Goal: Task Accomplishment & Management: Manage account settings

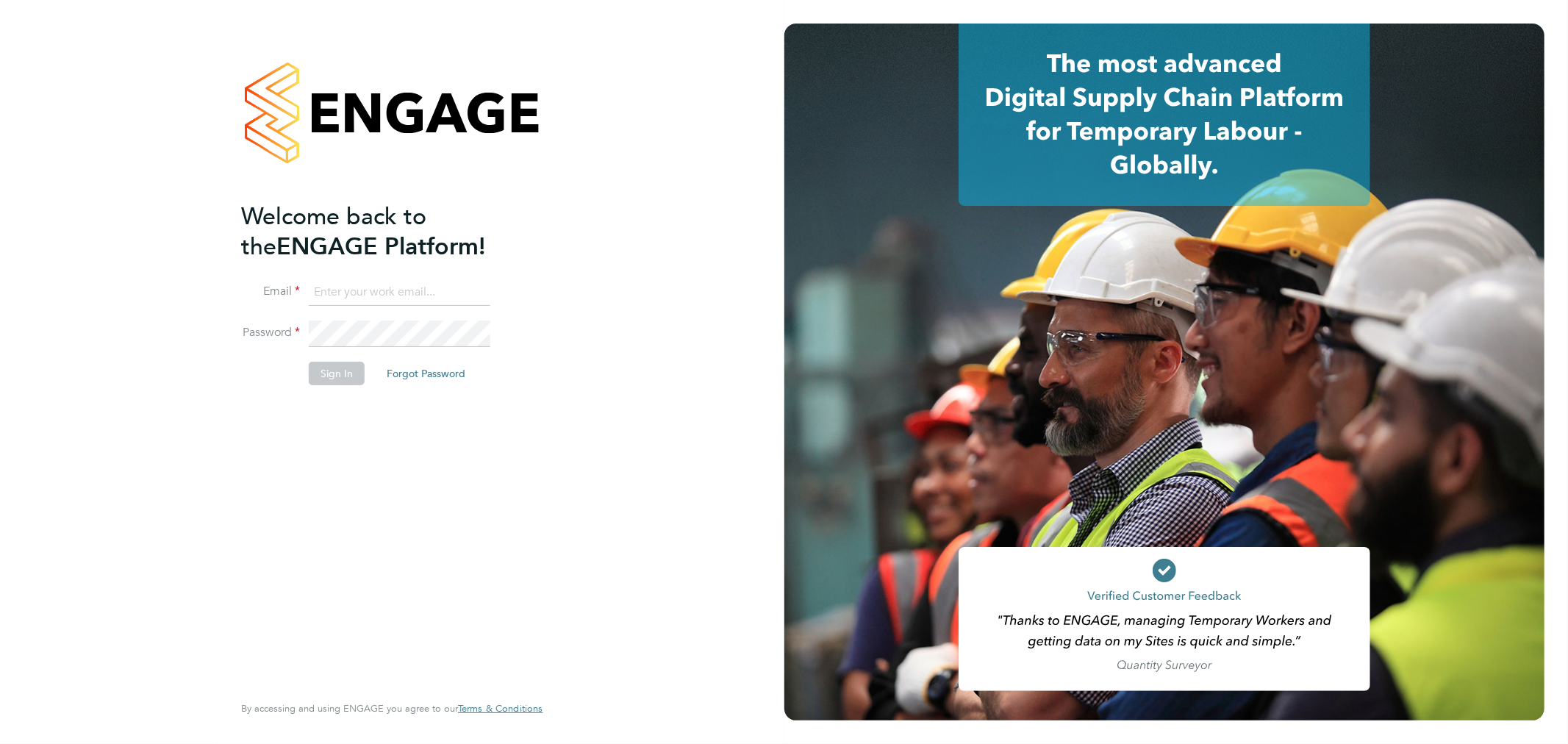
type input "brandon.mollett@madigangill.co.uk"
click at [477, 501] on div "Welcome back to the ENGAGE Platform! Email brandon.mollett@madigangill.co.uk Pa…" at bounding box center [385, 445] width 287 height 488
click at [341, 379] on button "Sign In" at bounding box center [337, 373] width 56 height 24
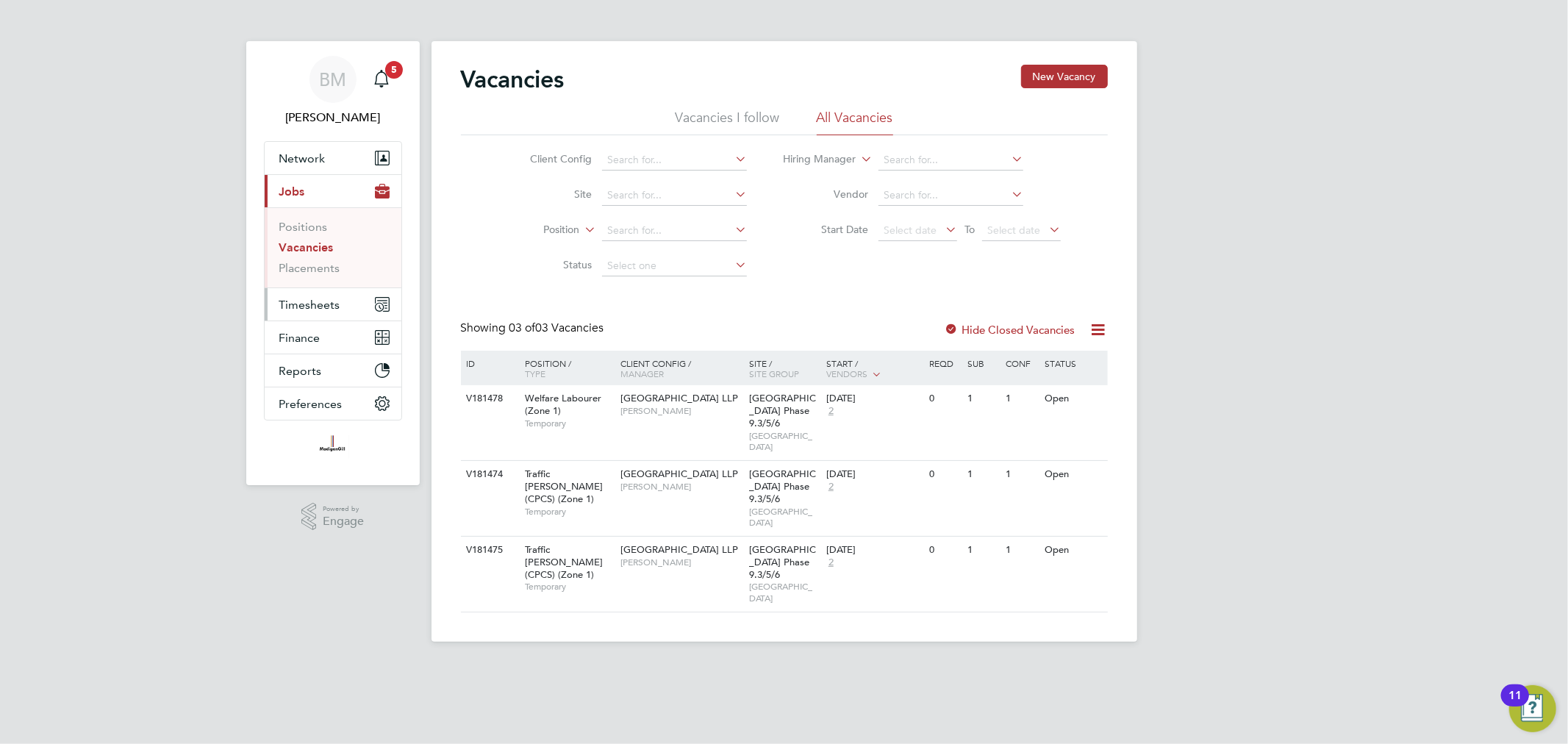
click at [321, 306] on span "Timesheets" at bounding box center [310, 304] width 61 height 14
click at [317, 304] on span "Timesheets" at bounding box center [310, 304] width 61 height 14
click at [313, 261] on link "Timesheets" at bounding box center [310, 260] width 61 height 14
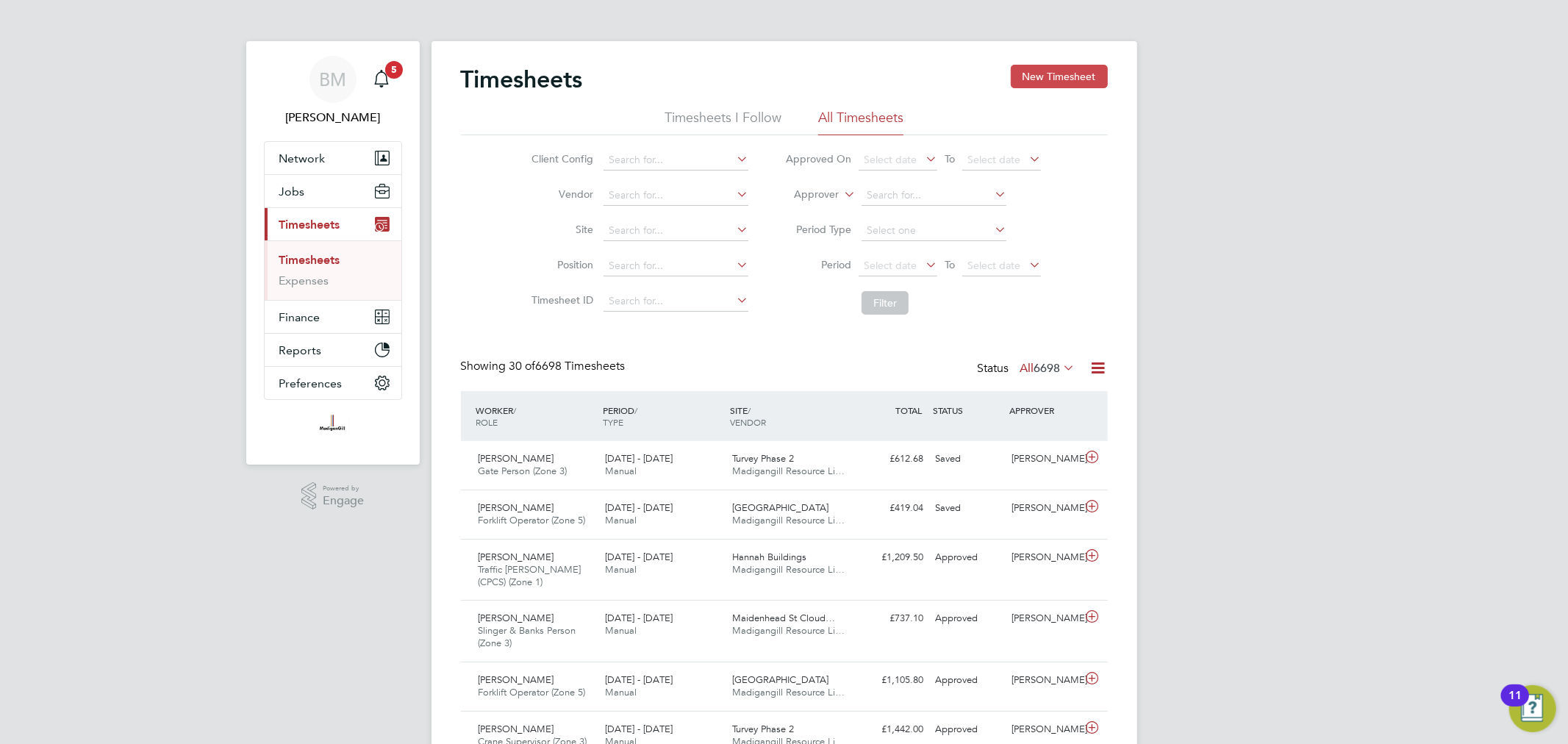
click at [1091, 74] on button "New Timesheet" at bounding box center [1060, 76] width 97 height 24
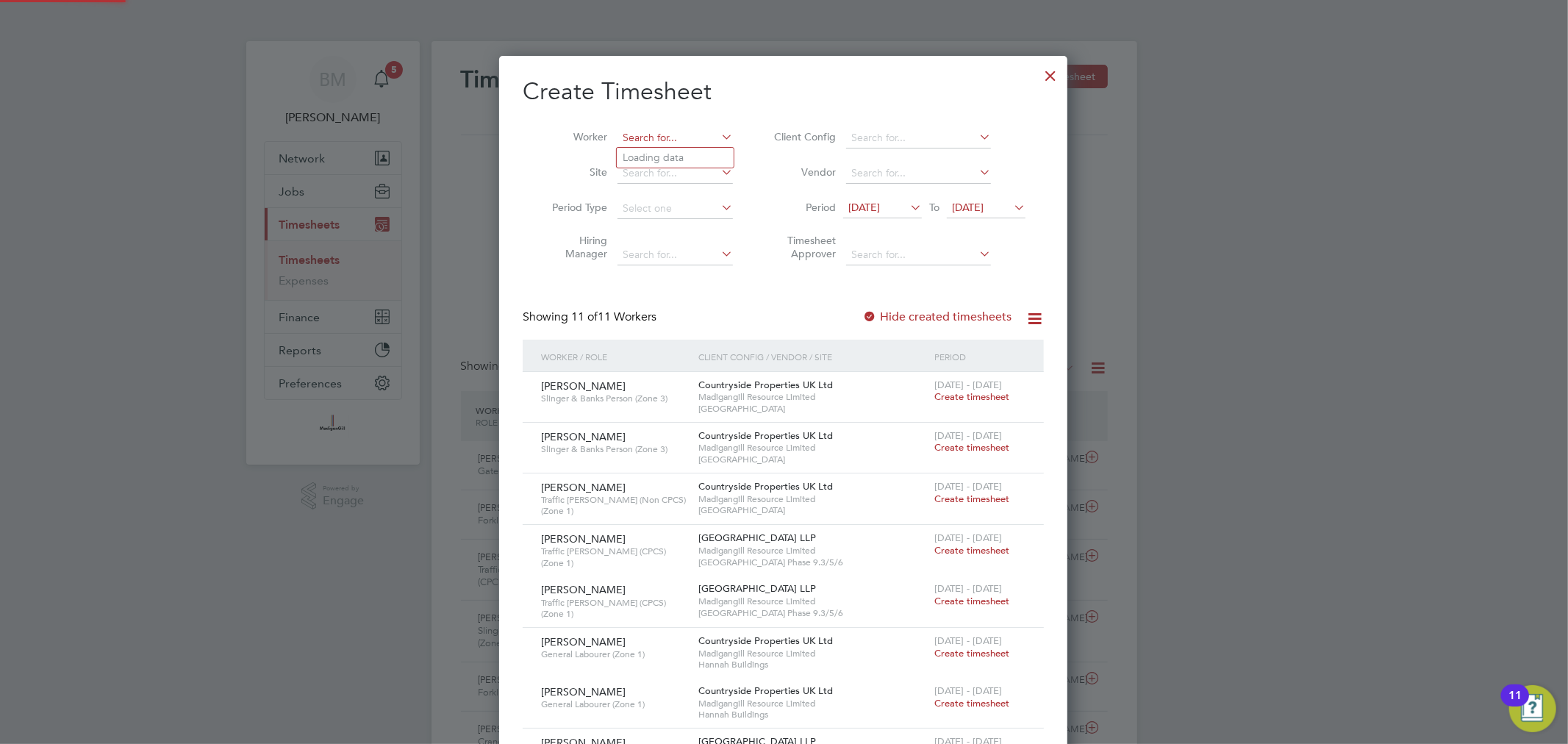
click at [632, 137] on input at bounding box center [675, 138] width 115 height 20
click at [707, 156] on b "Ferr" at bounding box center [716, 158] width 19 height 12
type input "[PERSON_NAME]"
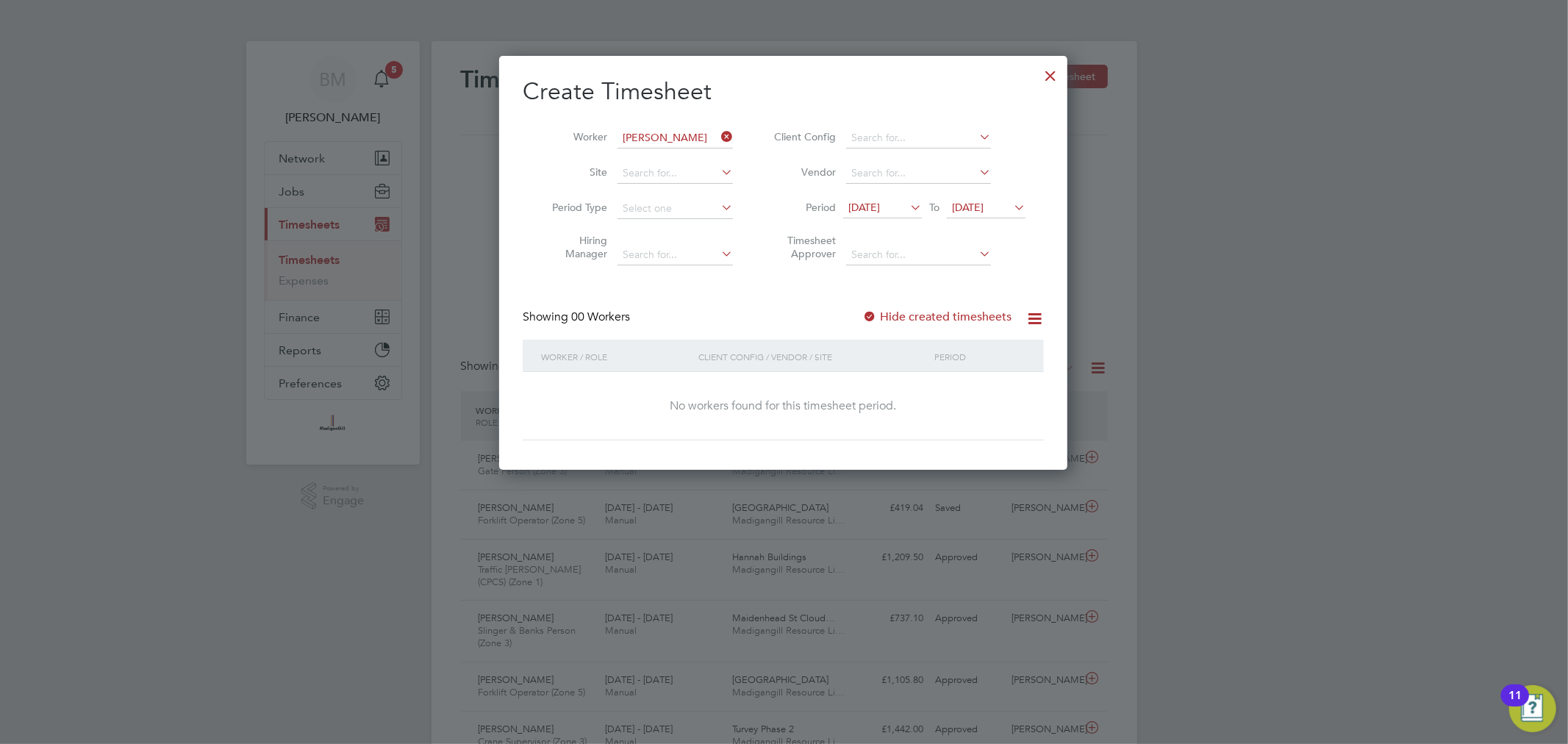
click at [880, 200] on span "[DATE]" at bounding box center [864, 206] width 32 height 13
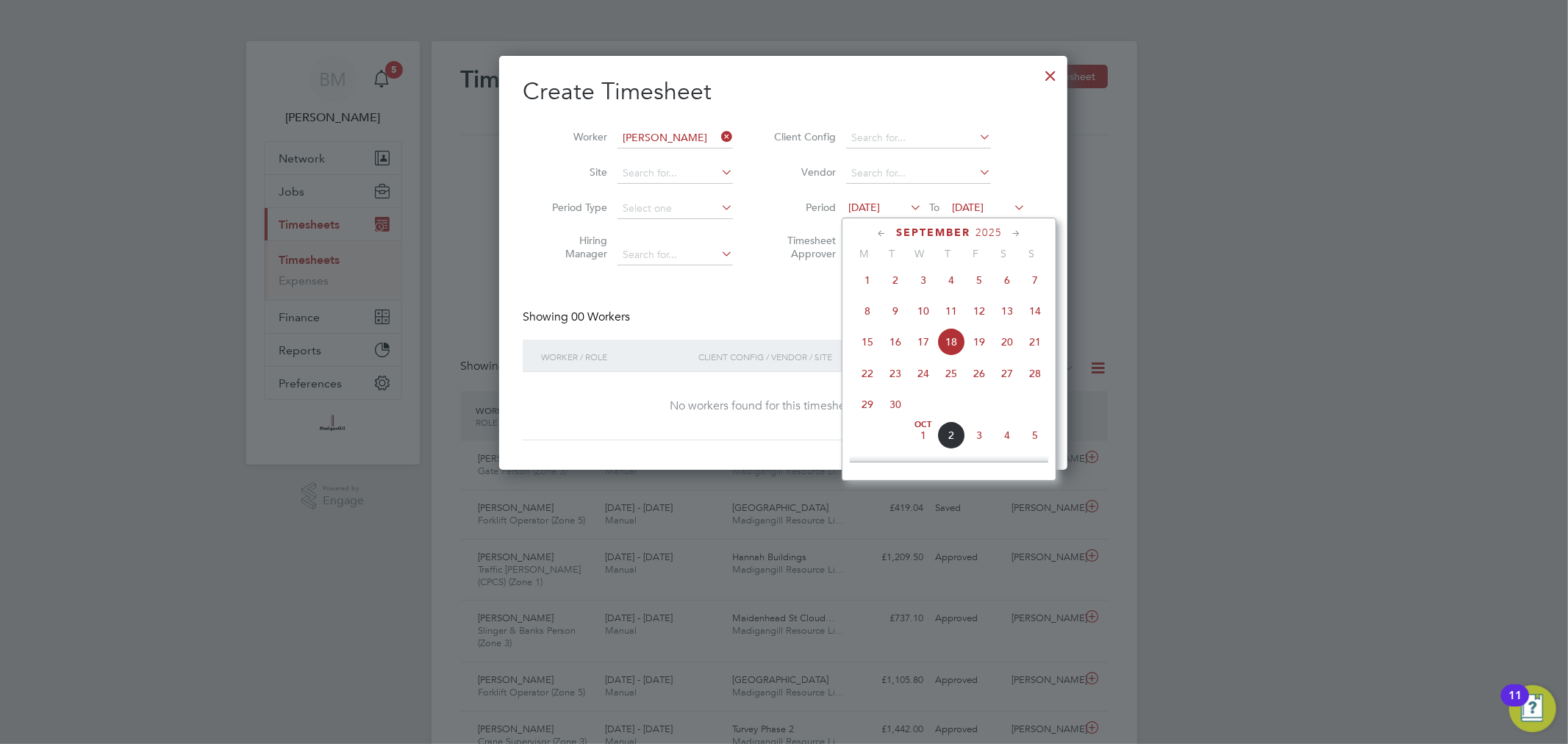
click at [875, 236] on icon at bounding box center [881, 233] width 14 height 16
click at [877, 235] on icon at bounding box center [881, 233] width 14 height 16
click at [1013, 234] on icon at bounding box center [1016, 233] width 14 height 16
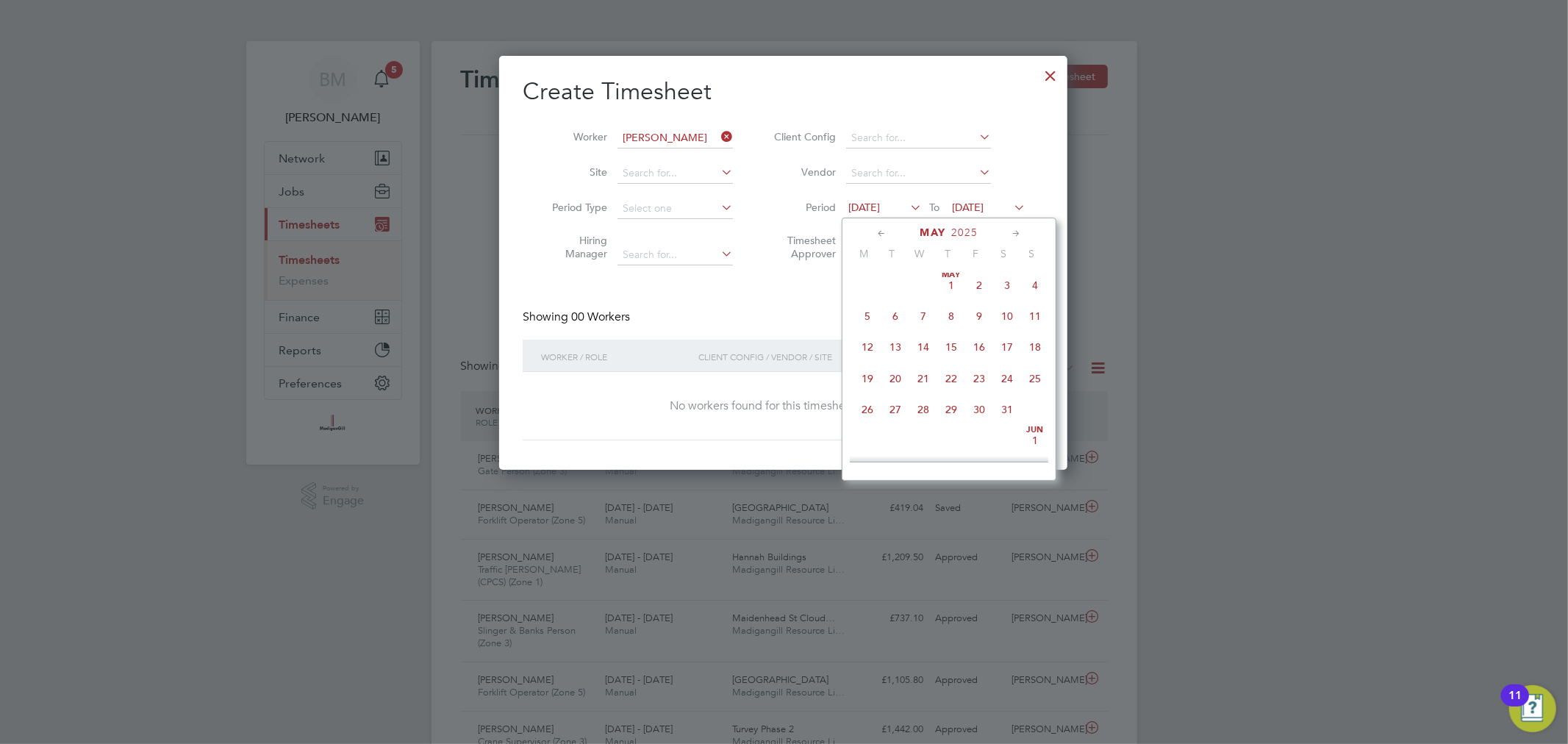
click at [864, 354] on span "12" at bounding box center [867, 347] width 28 height 28
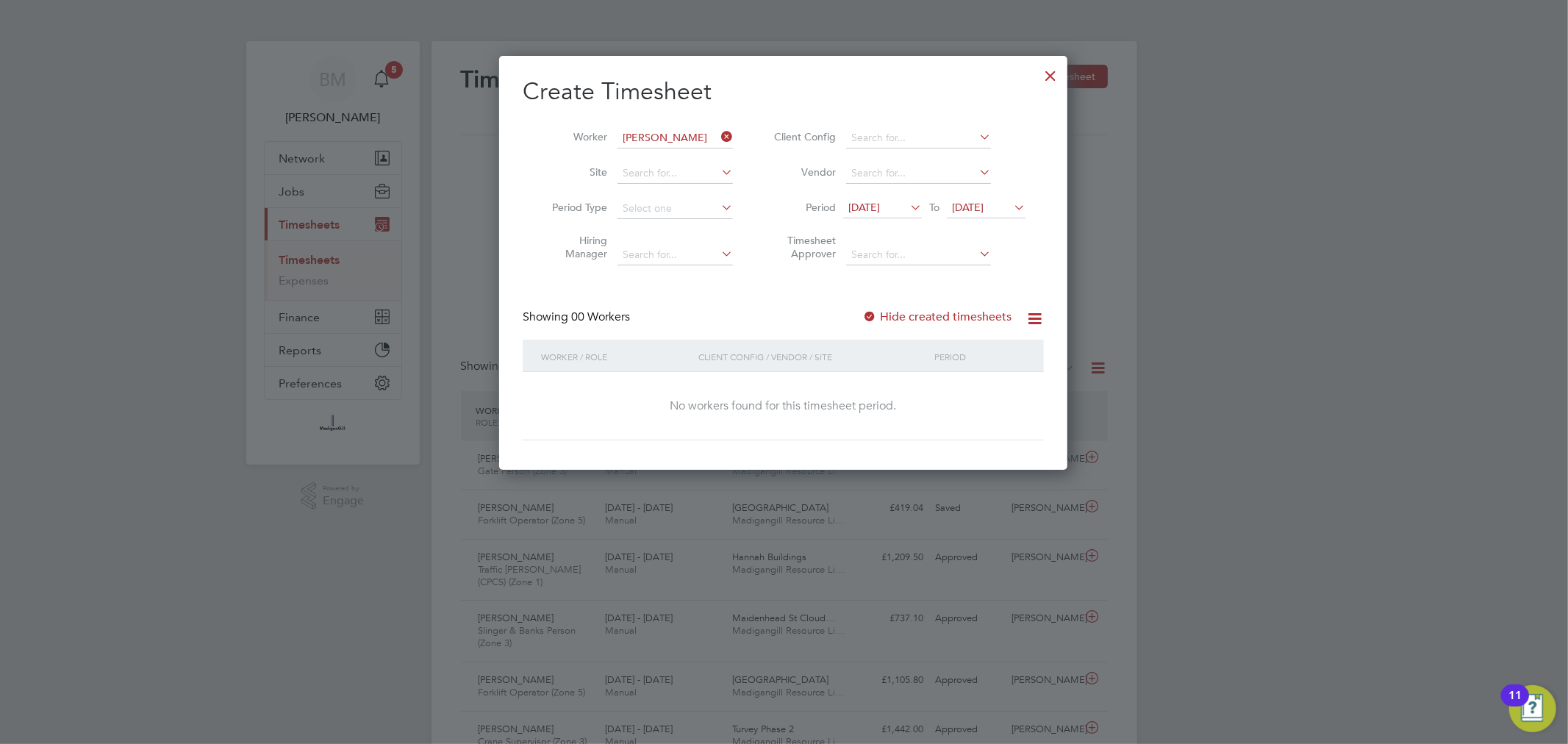
click at [940, 314] on label "Hide created timesheets" at bounding box center [937, 317] width 150 height 14
click at [980, 206] on span "[DATE]" at bounding box center [968, 206] width 32 height 13
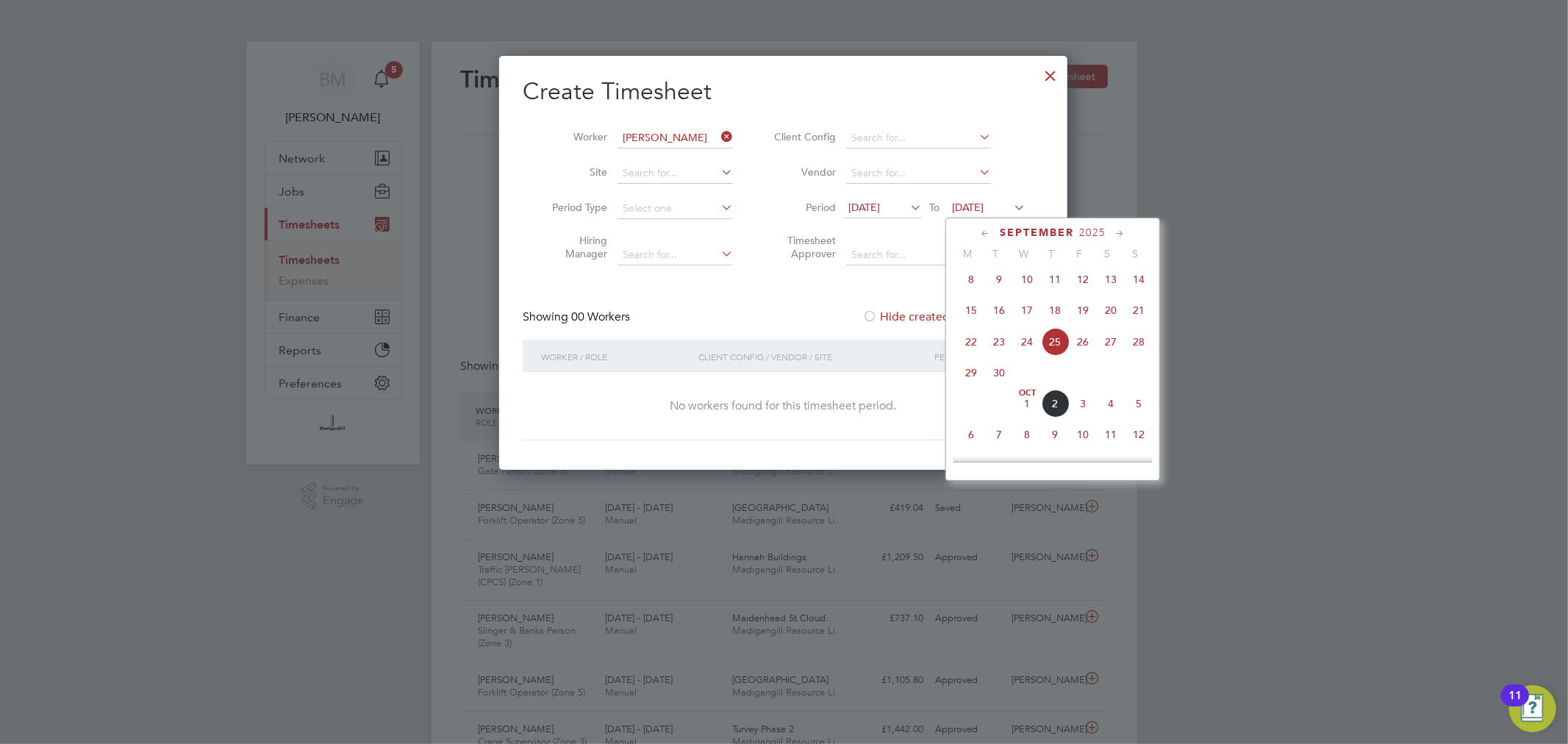
click at [1141, 314] on span "21" at bounding box center [1138, 310] width 28 height 28
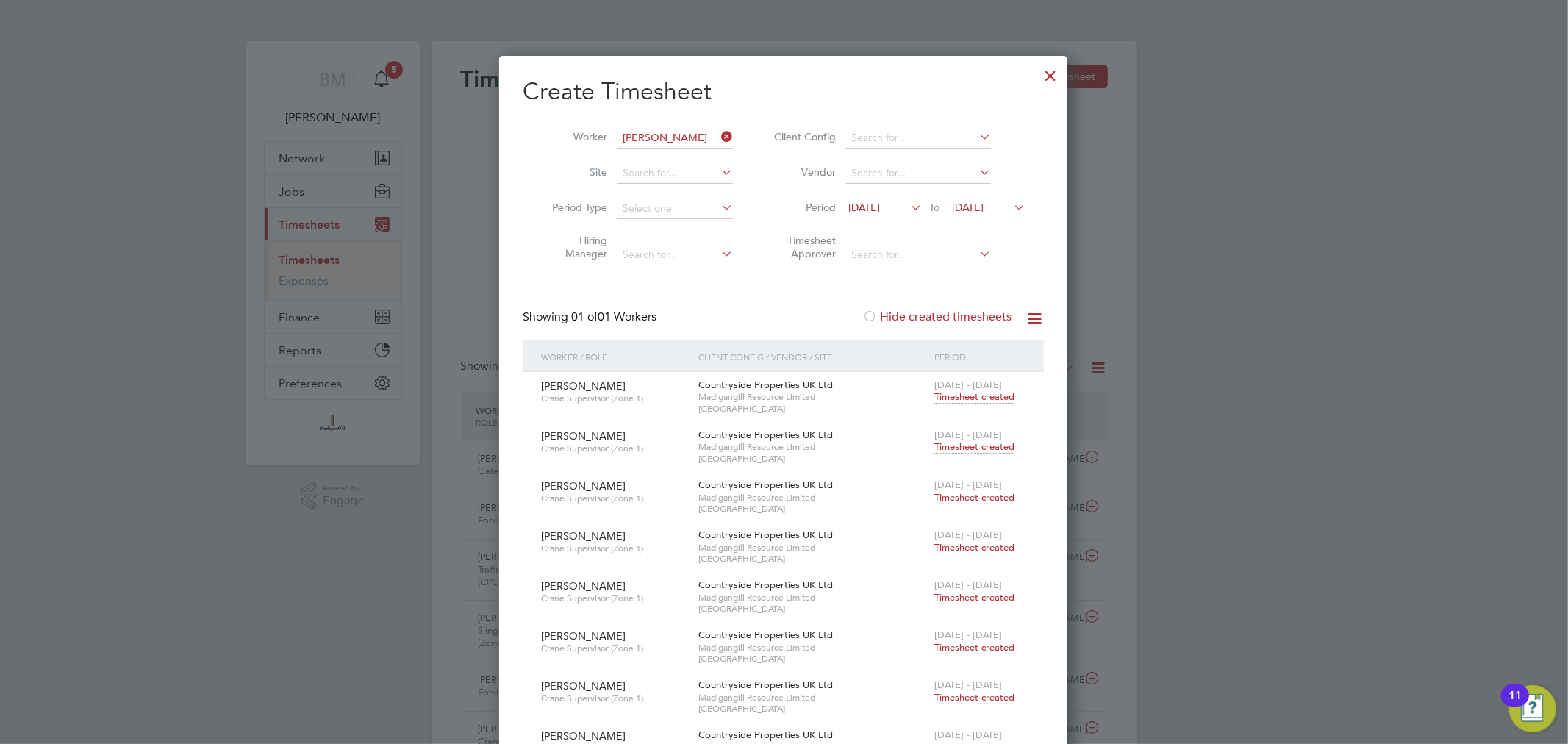
click at [952, 392] on span "Timesheet created" at bounding box center [974, 396] width 80 height 13
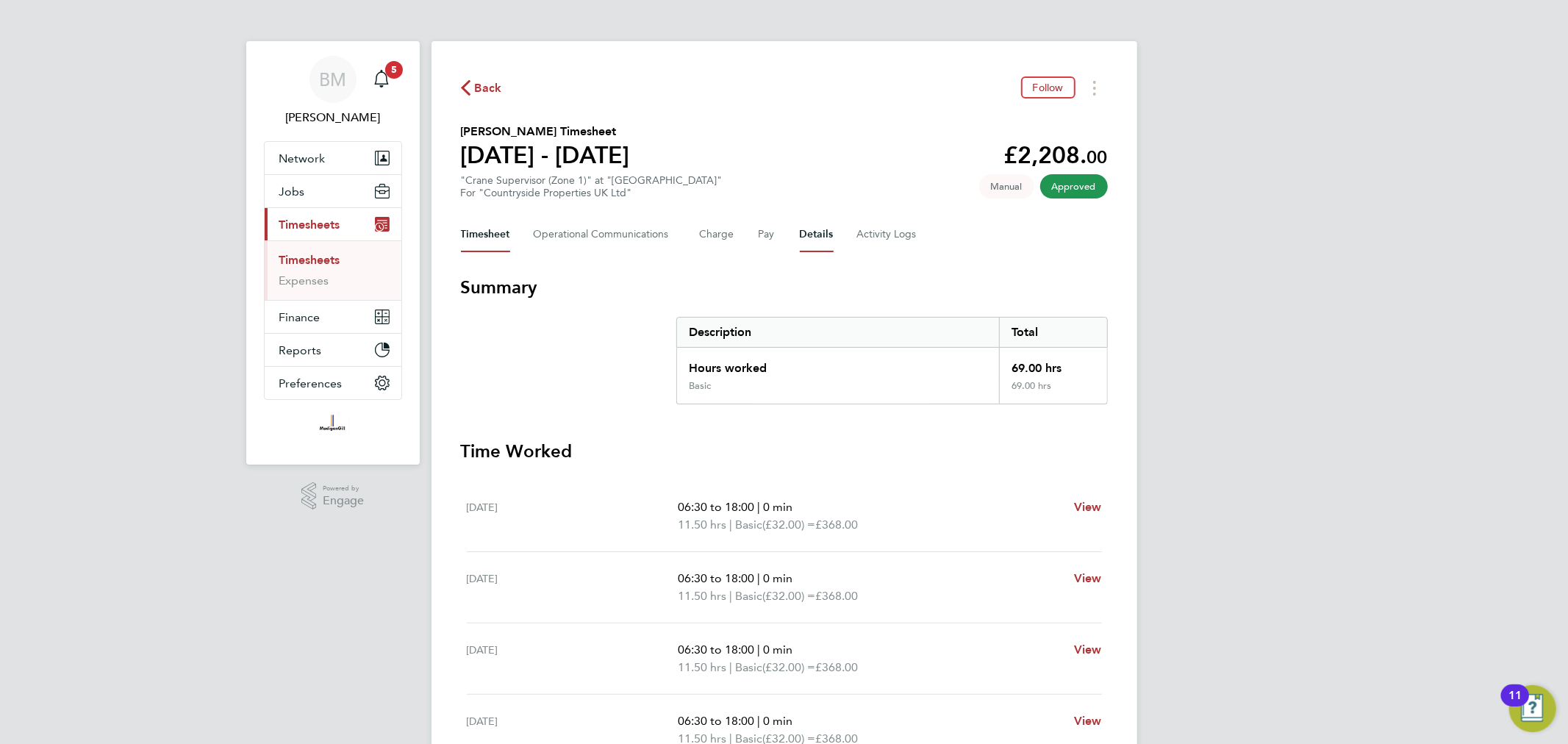
click at [813, 231] on button "Details" at bounding box center [817, 235] width 34 height 35
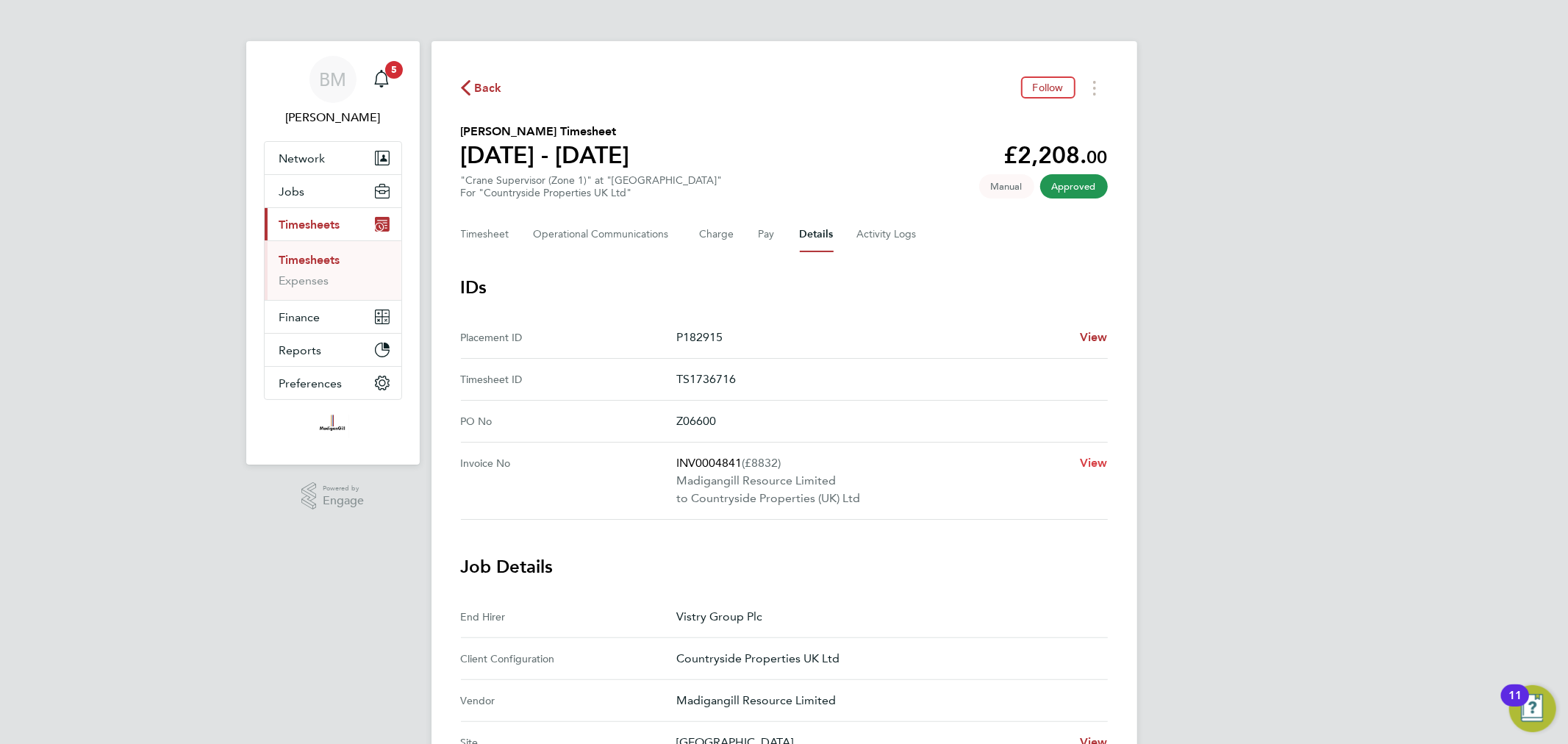
click at [1082, 462] on span "View" at bounding box center [1094, 462] width 28 height 14
click at [1254, 260] on div "BM [PERSON_NAME] Notifications 5 Applications: Network Team Members Businesses …" at bounding box center [784, 603] width 1568 height 1206
click at [495, 241] on button "Timesheet" at bounding box center [485, 235] width 49 height 35
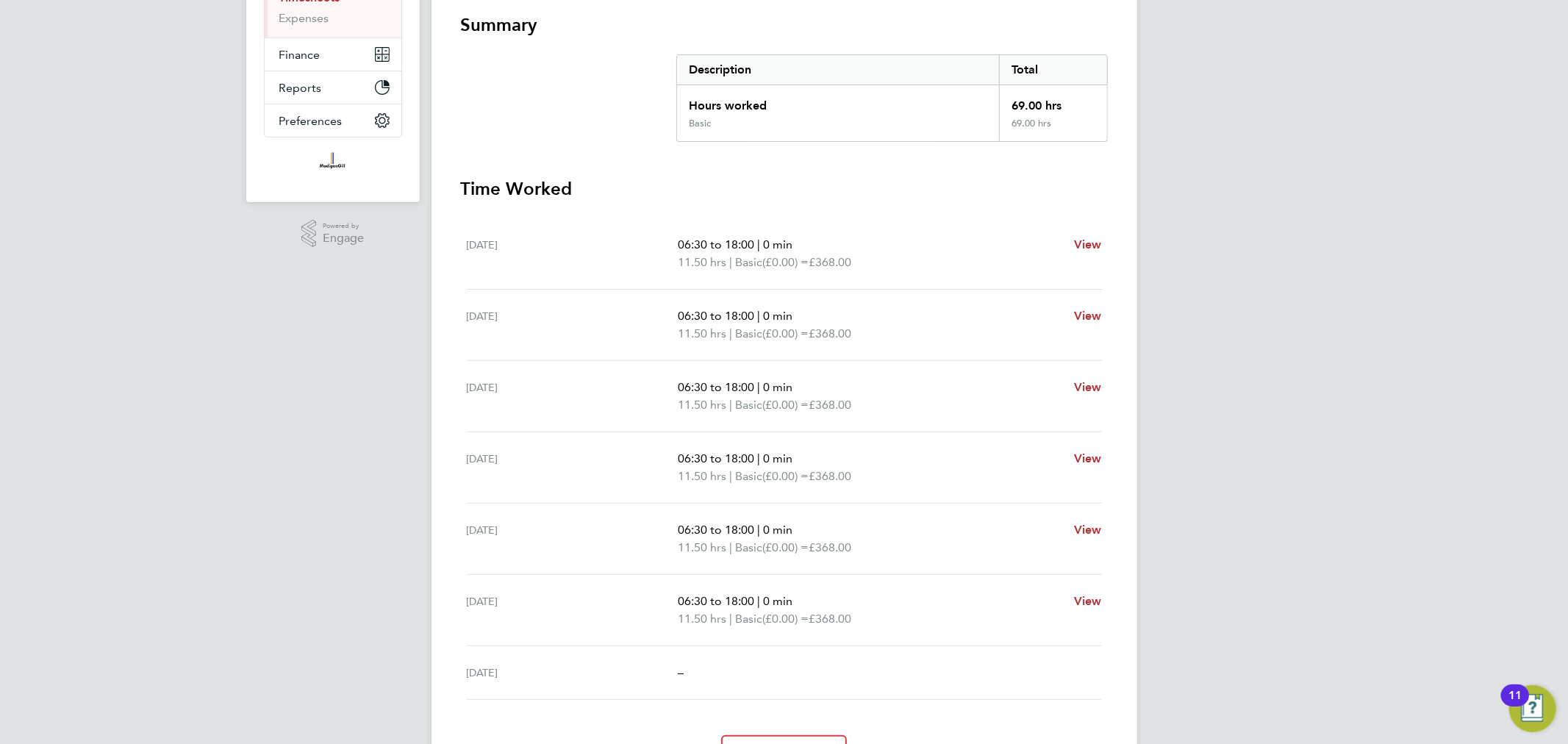
scroll to position [99, 0]
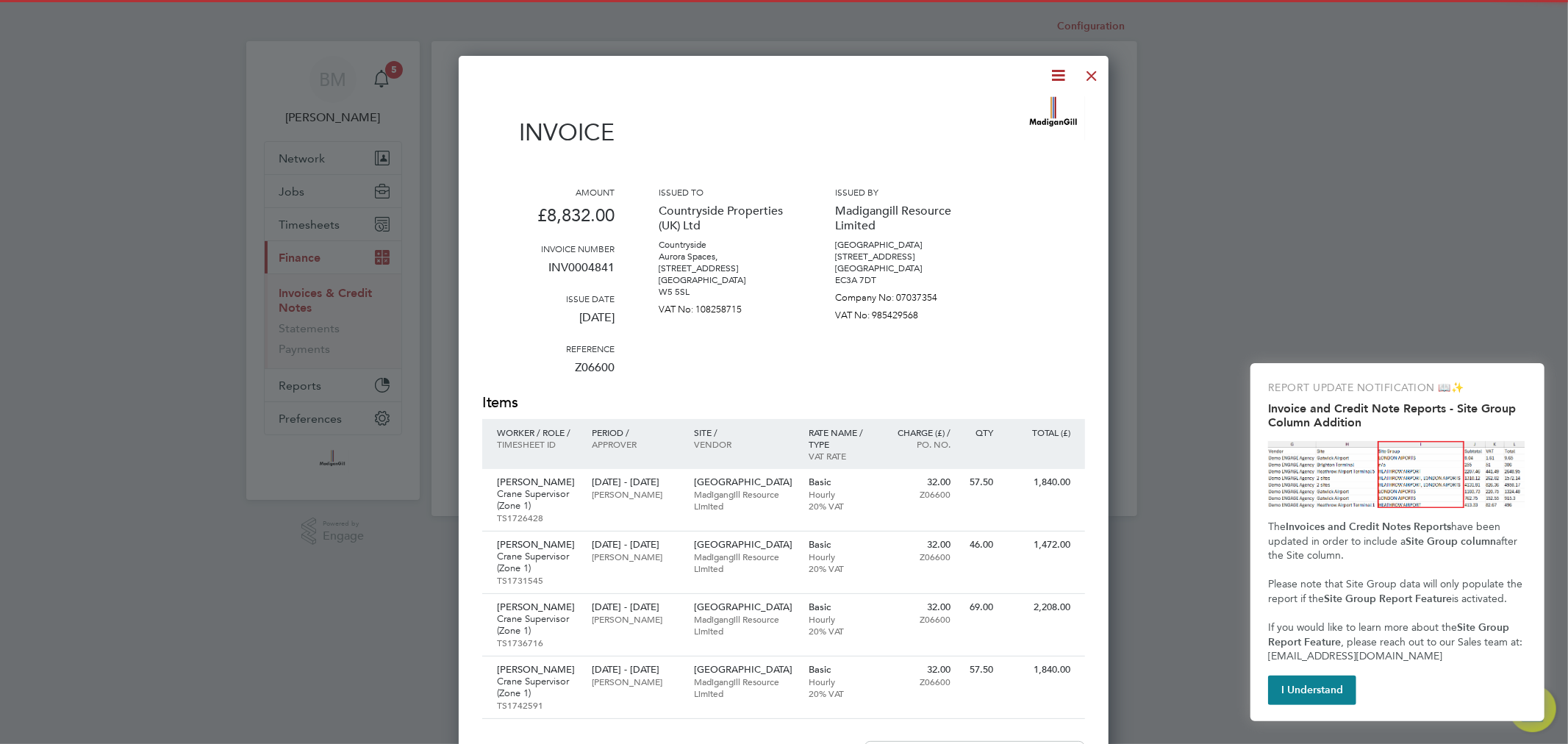
scroll to position [1017, 650]
click at [1304, 686] on button "I Understand" at bounding box center [1312, 690] width 88 height 30
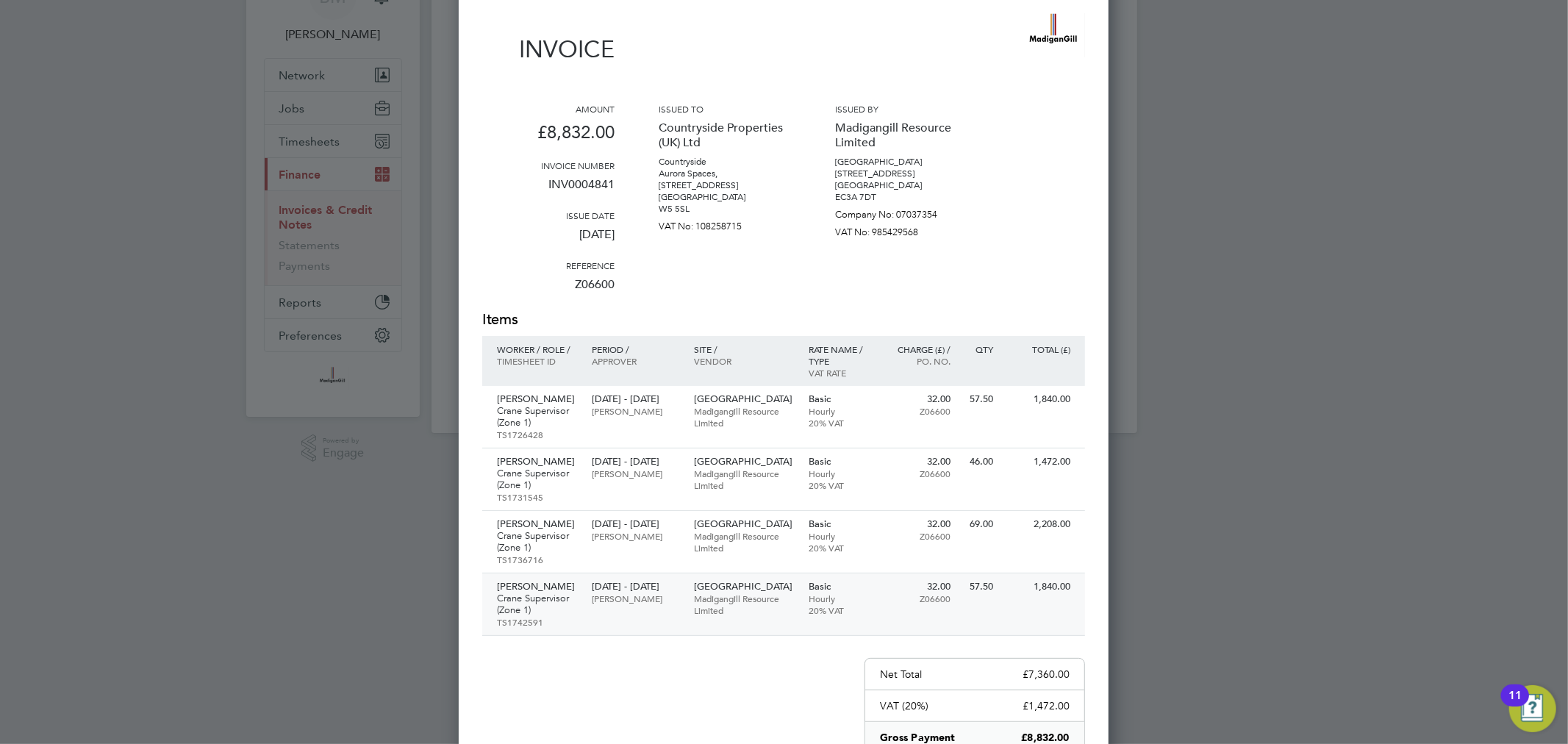
scroll to position [2, 0]
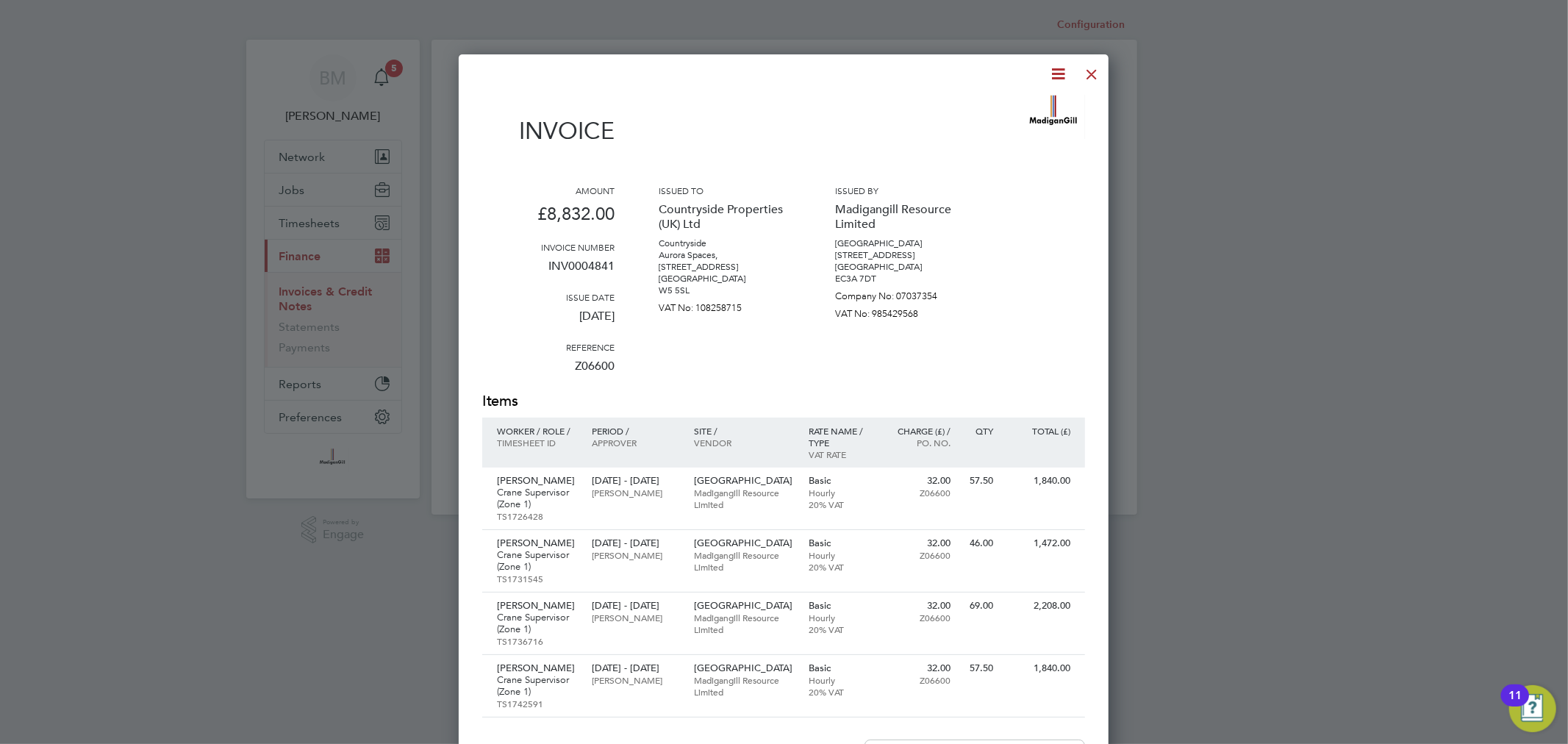
click at [1098, 75] on div at bounding box center [1091, 71] width 27 height 27
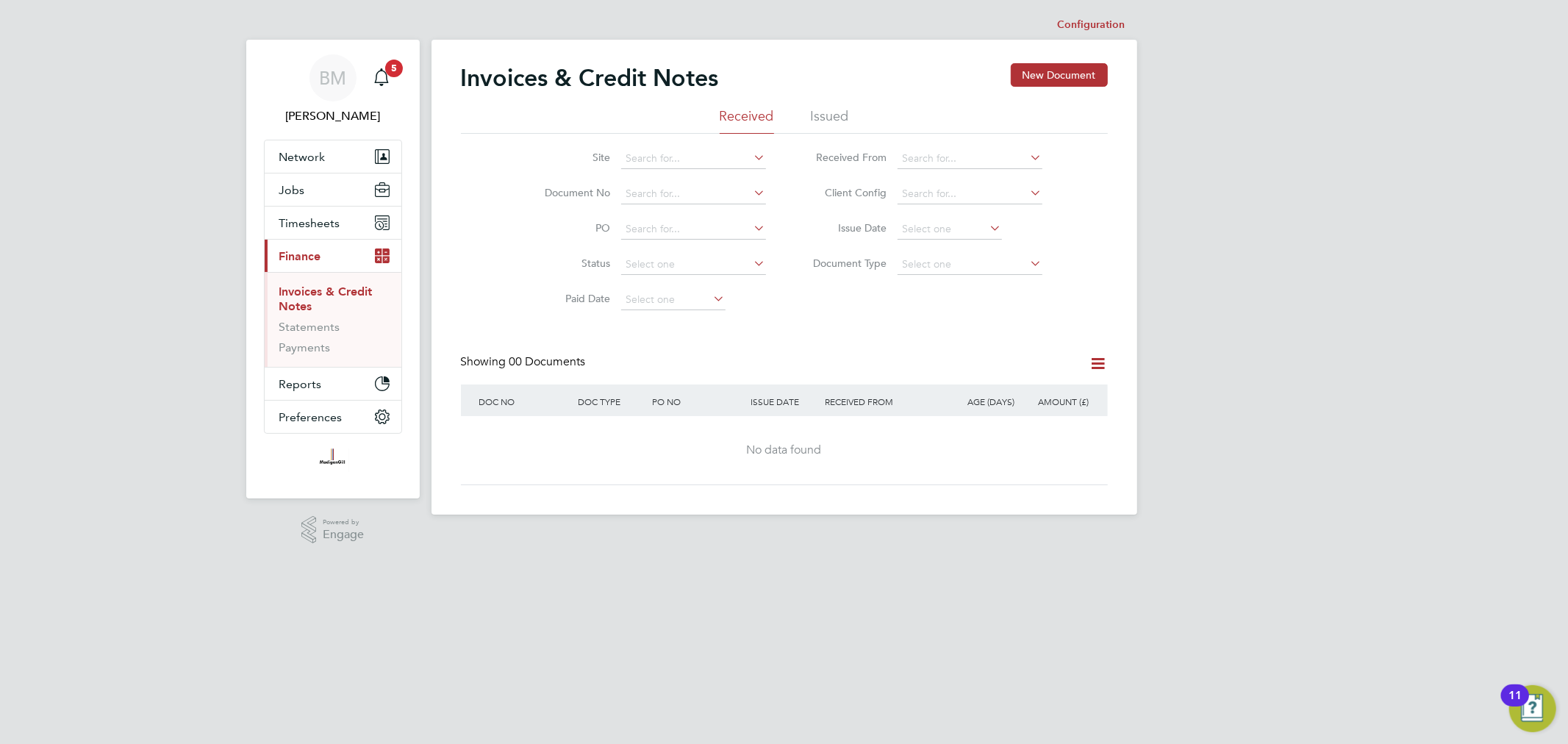
scroll to position [0, 0]
click at [814, 120] on li "Issued" at bounding box center [830, 121] width 38 height 27
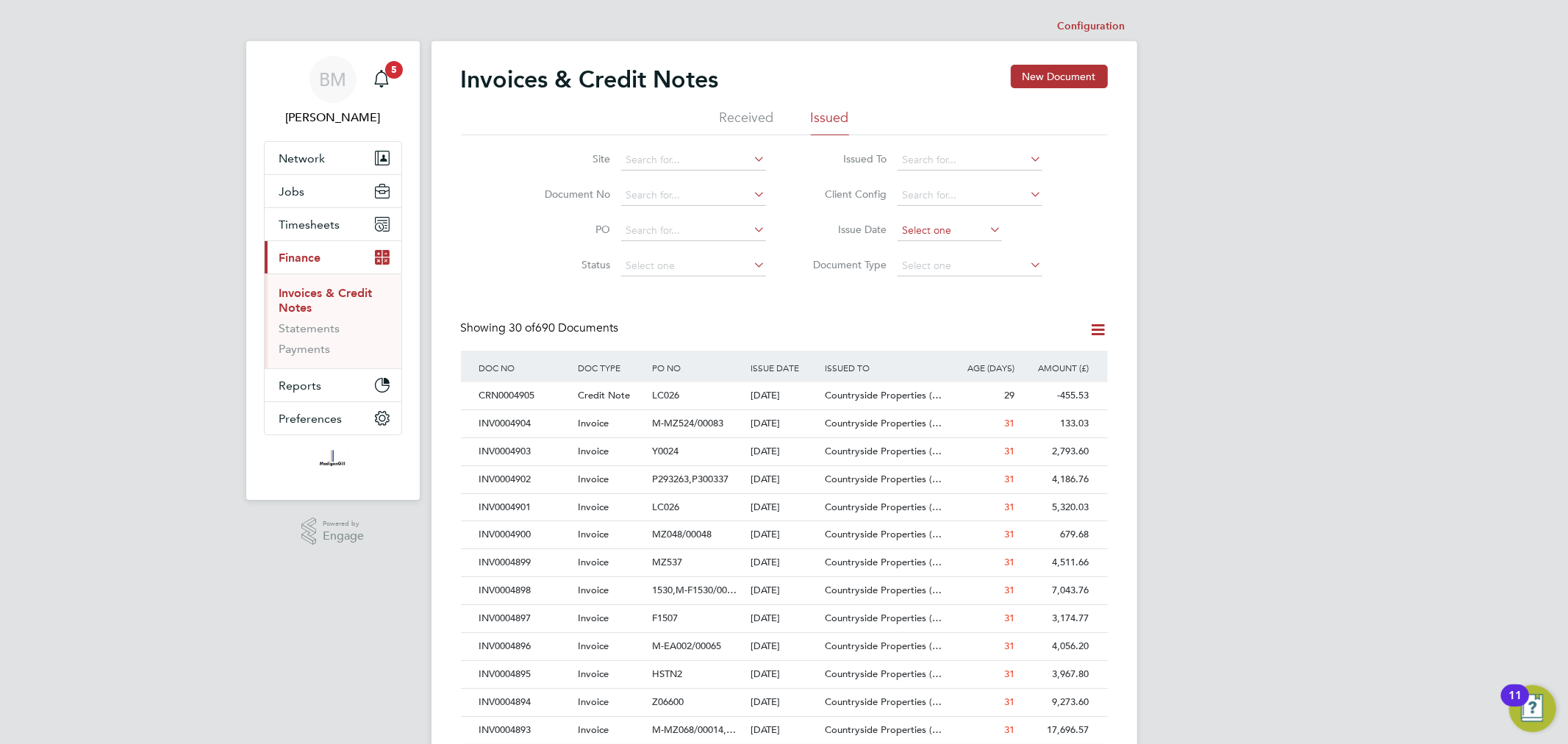
click at [983, 226] on input at bounding box center [950, 231] width 105 height 20
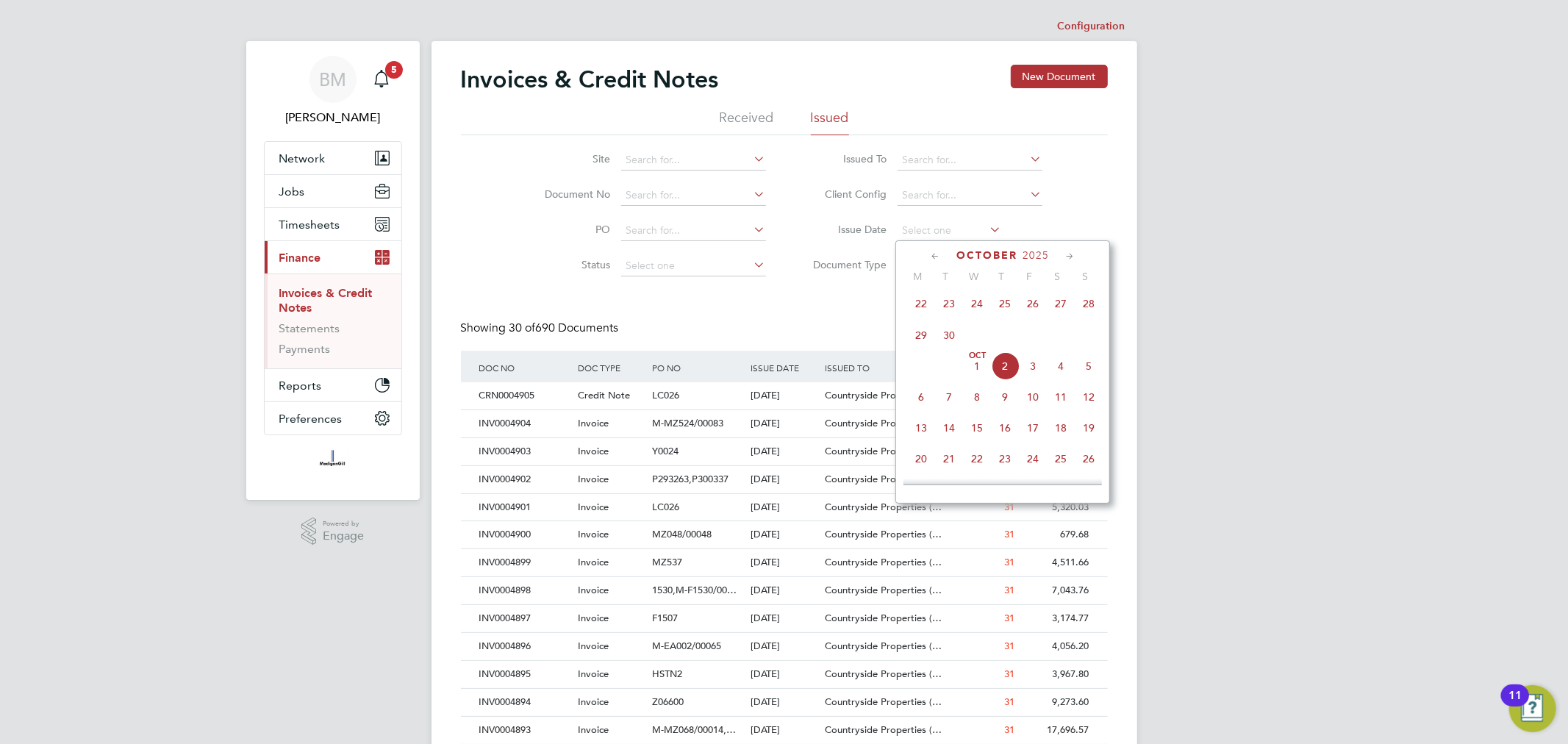
click at [931, 251] on icon at bounding box center [935, 256] width 14 height 16
click at [924, 344] on span "2" at bounding box center [921, 341] width 28 height 28
type input "02 Jun 2025"
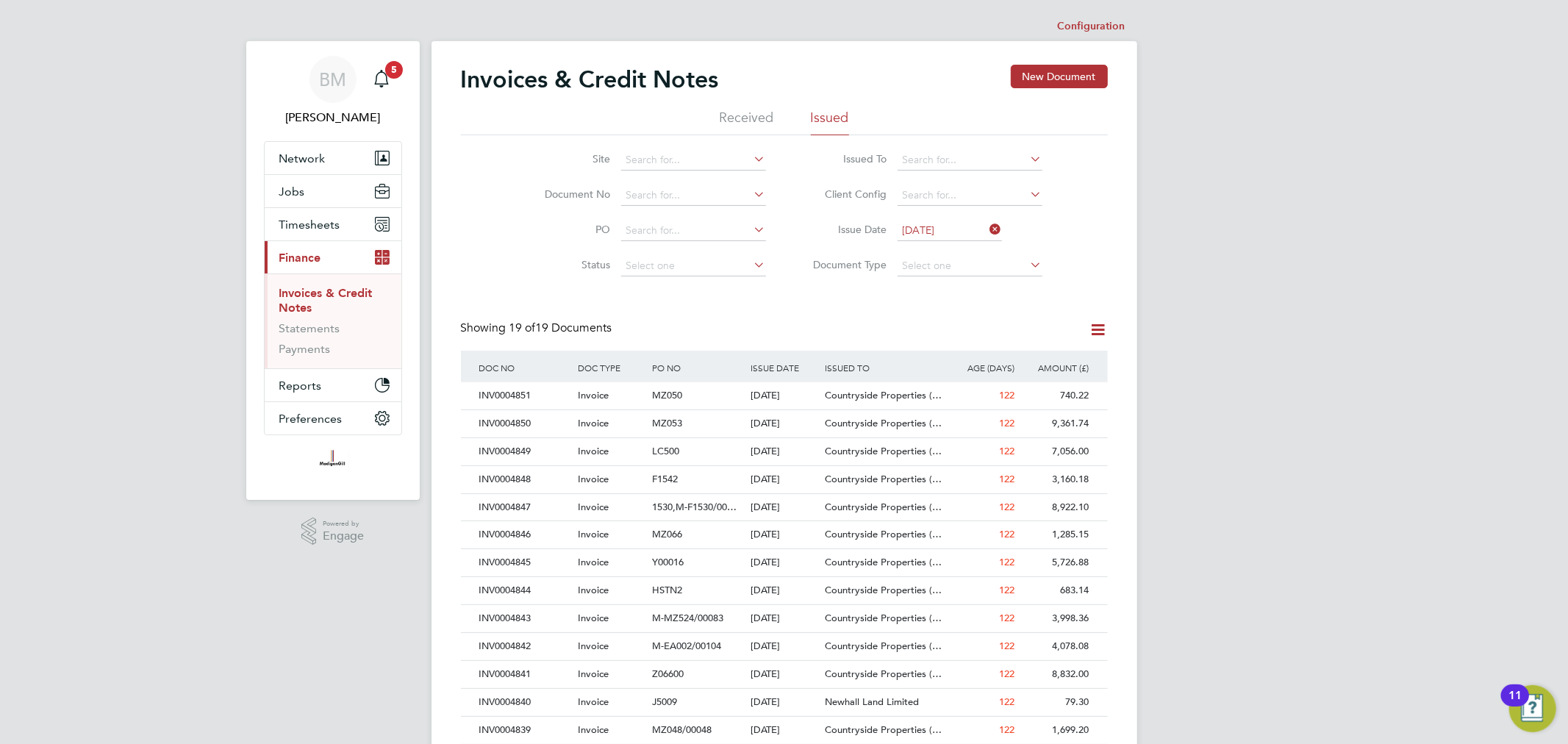
click at [1091, 327] on icon at bounding box center [1098, 329] width 18 height 18
click at [1033, 362] on li "Download invoices" at bounding box center [1031, 364] width 147 height 20
